Goal: Find specific page/section: Find specific page/section

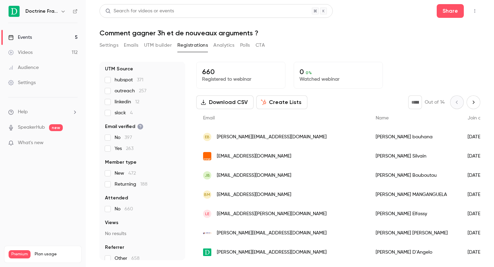
scroll to position [47, 0]
